Goal: Task Accomplishment & Management: Use online tool/utility

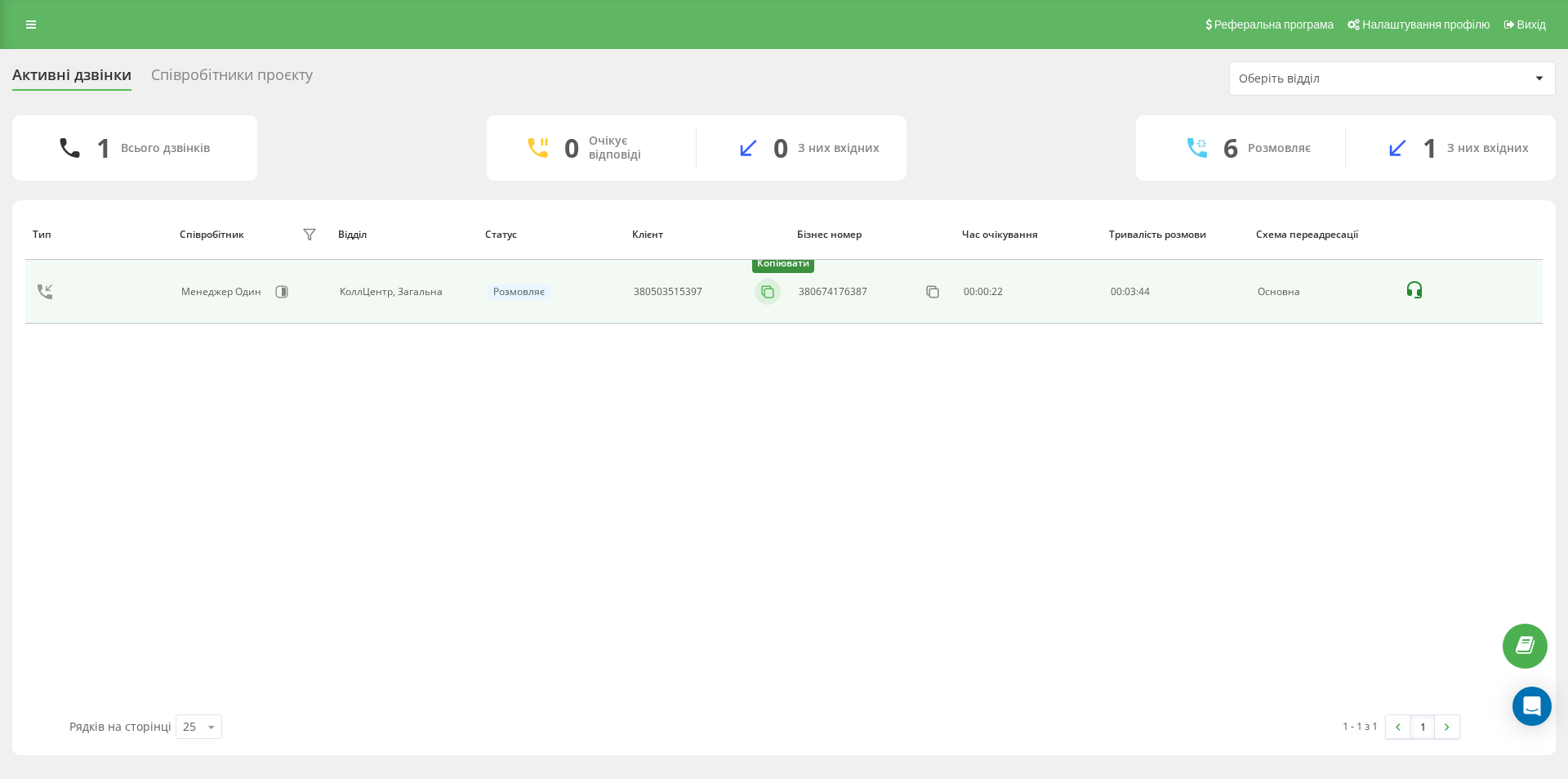
click at [762, 292] on icon at bounding box center [767, 290] width 9 height 9
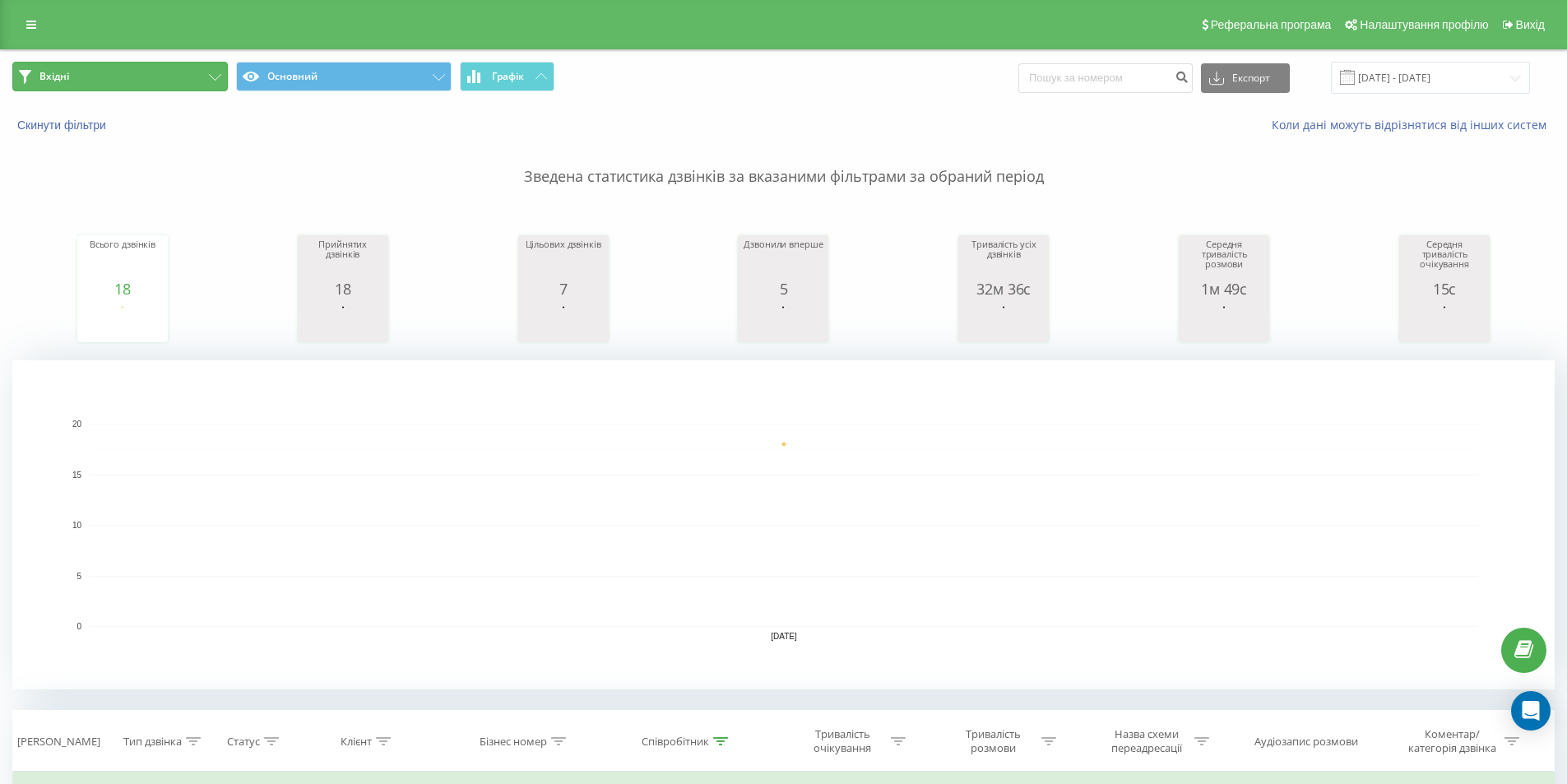
click at [148, 77] on button "Вхідні" at bounding box center [120, 76] width 215 height 30
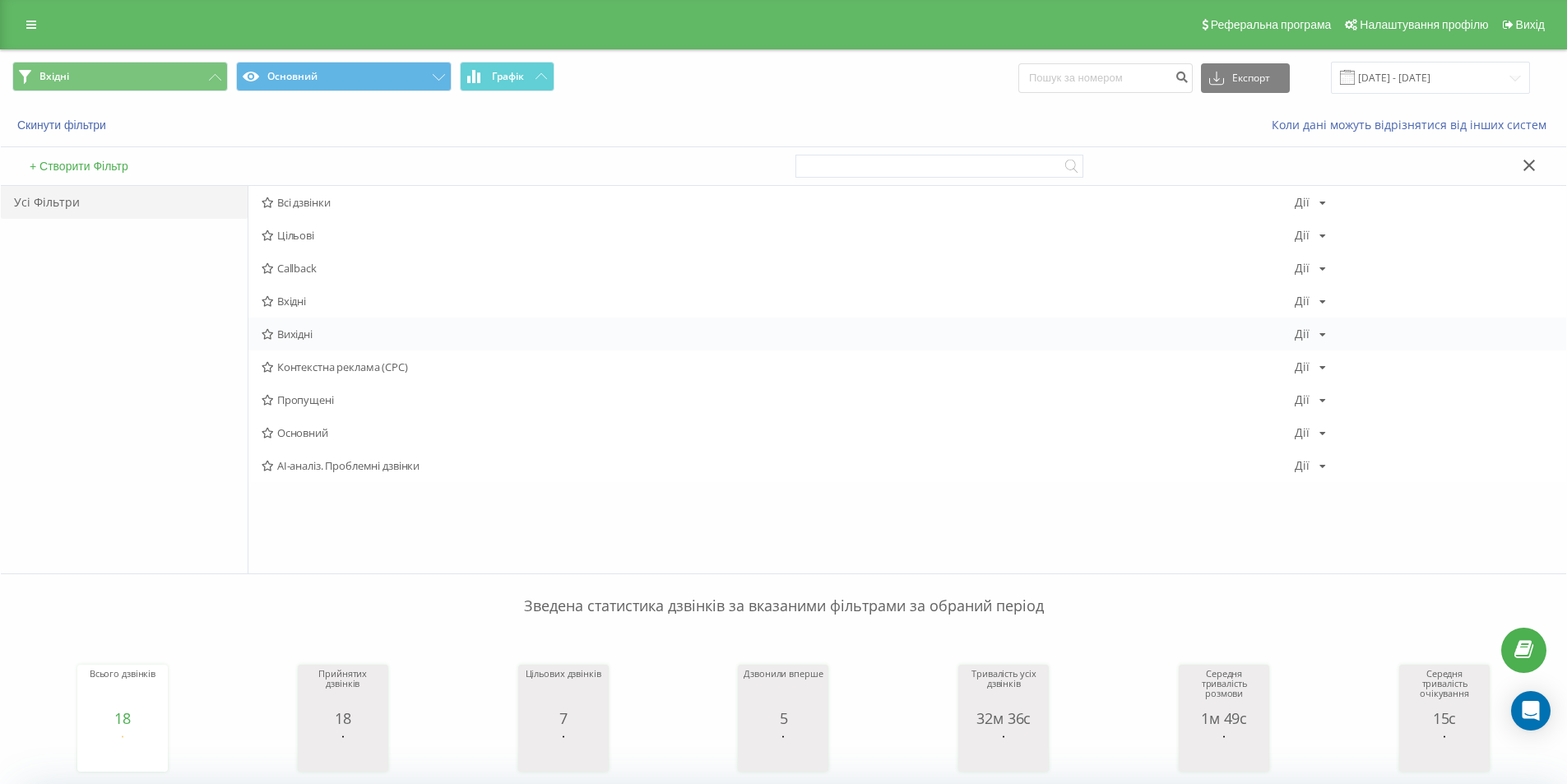
click at [319, 331] on span "Вихідні" at bounding box center [778, 333] width 1033 height 11
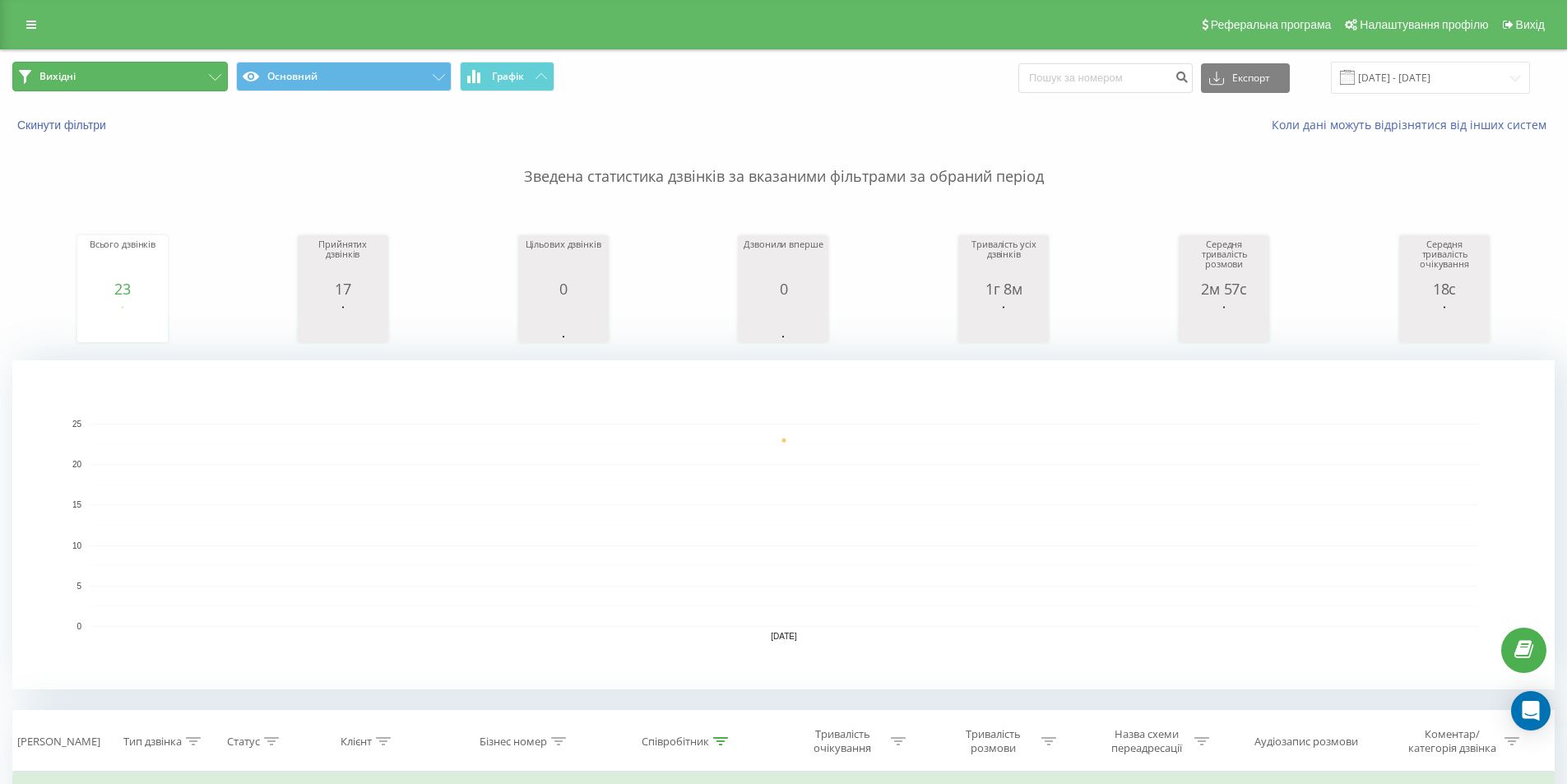
click at [138, 72] on button "Вихідні" at bounding box center [120, 76] width 215 height 30
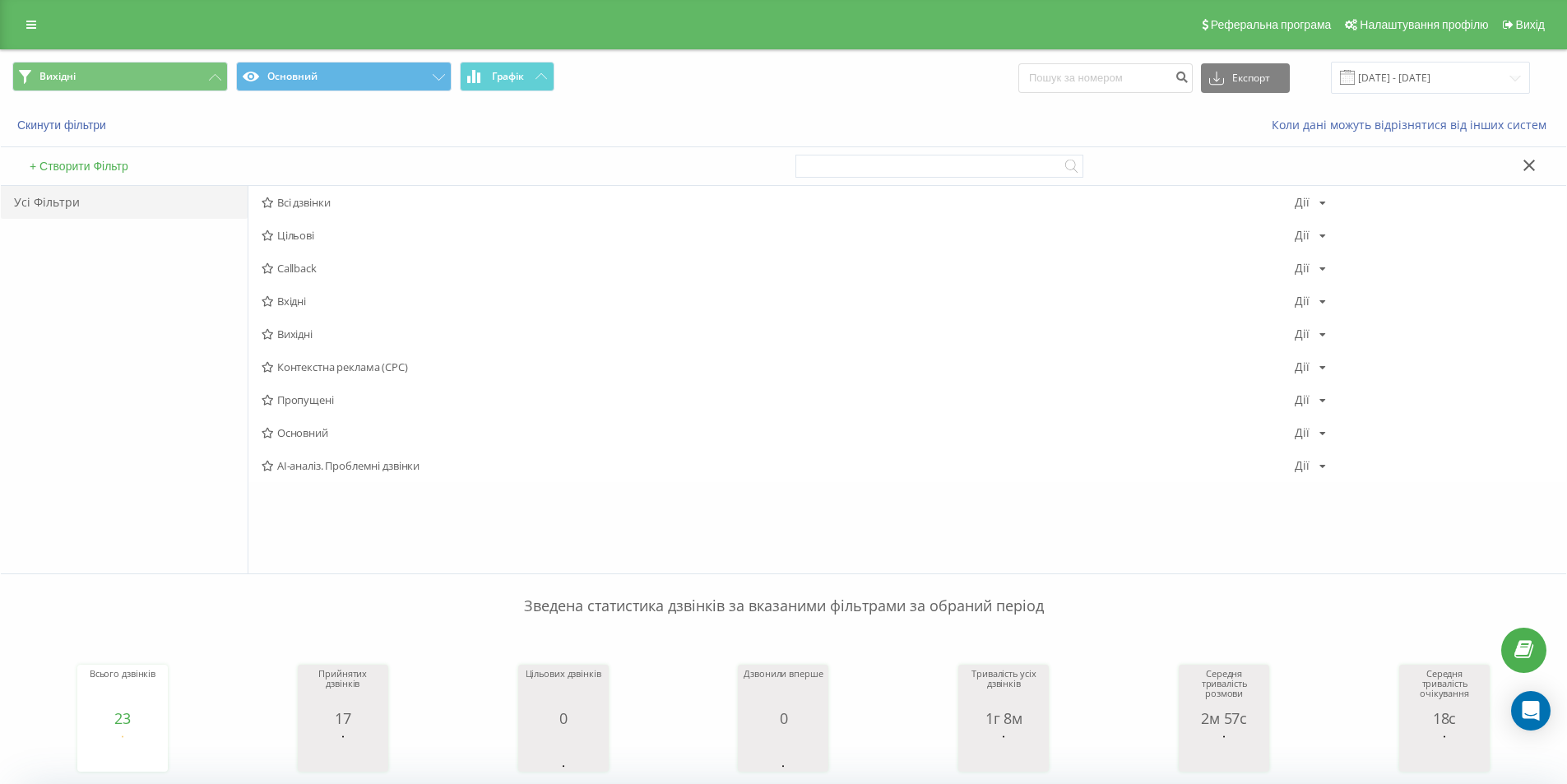
click at [318, 296] on span "Вхідні" at bounding box center [778, 300] width 1033 height 11
